Goal: Transaction & Acquisition: Obtain resource

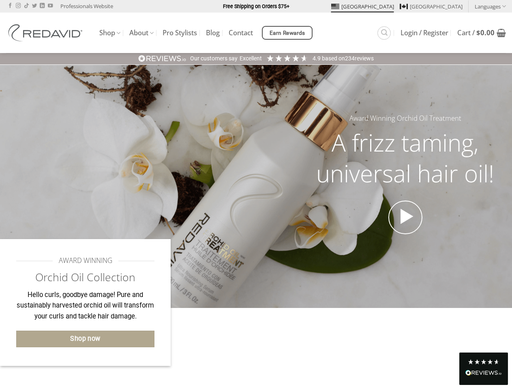
click at [256, 195] on div "Award Winning Orchid Oil Treatment A frizz taming, universal hair oil!" at bounding box center [256, 186] width 512 height 147
click at [490, 6] on link "Languages" at bounding box center [490, 6] width 31 height 12
click at [288, 33] on span "Earn Rewards" at bounding box center [288, 33] width 36 height 9
click at [256, 58] on div "Excellent" at bounding box center [251, 59] width 22 height 8
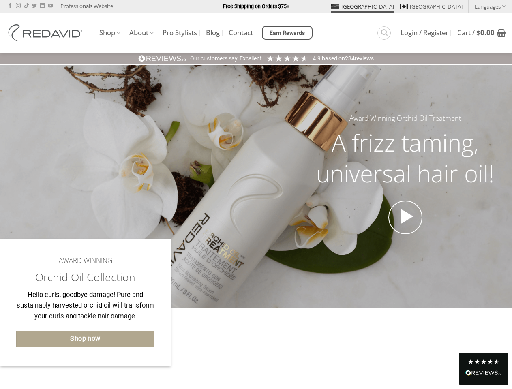
click at [484, 368] on div "Read All Reviews" at bounding box center [483, 373] width 36 height 11
